Goal: Task Accomplishment & Management: Use online tool/utility

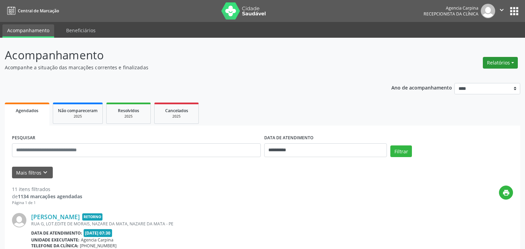
click at [506, 62] on button "Relatórios" at bounding box center [500, 63] width 35 height 12
click at [469, 77] on link "Agendamentos" at bounding box center [481, 78] width 74 height 10
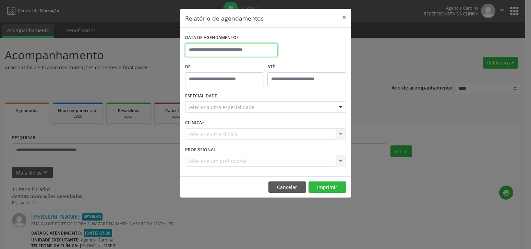
click at [208, 49] on input "text" at bounding box center [231, 50] width 93 height 14
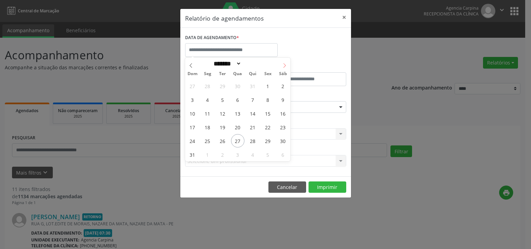
click at [285, 67] on icon at bounding box center [284, 65] width 5 height 5
select select "*"
click at [208, 86] on span "1" at bounding box center [207, 85] width 13 height 13
type input "**********"
click at [208, 86] on span "1" at bounding box center [207, 85] width 13 height 13
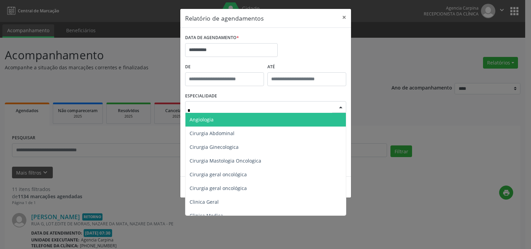
type input "**"
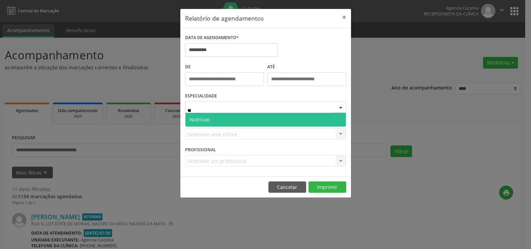
click at [224, 122] on span "Nutricao" at bounding box center [265, 120] width 160 height 14
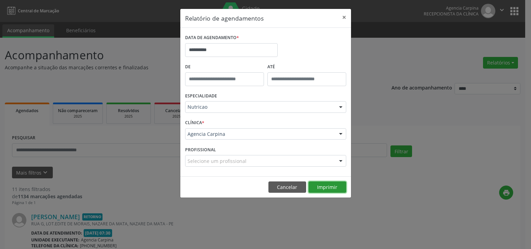
click at [327, 187] on button "Imprimir" at bounding box center [327, 187] width 38 height 12
click at [344, 17] on button "×" at bounding box center [344, 17] width 14 height 17
